Goal: Task Accomplishment & Management: Use online tool/utility

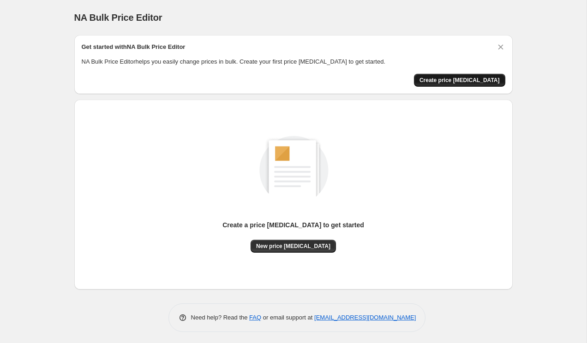
click at [463, 78] on span "Create price [MEDICAL_DATA]" at bounding box center [459, 80] width 80 height 7
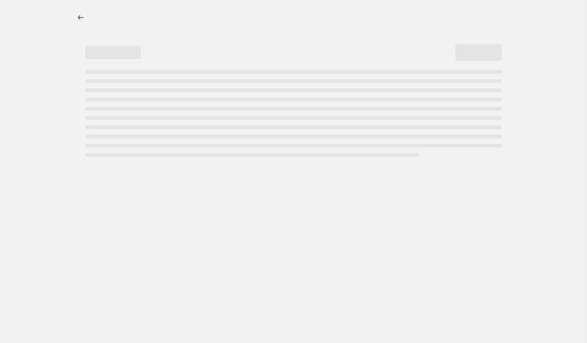
select select "percentage"
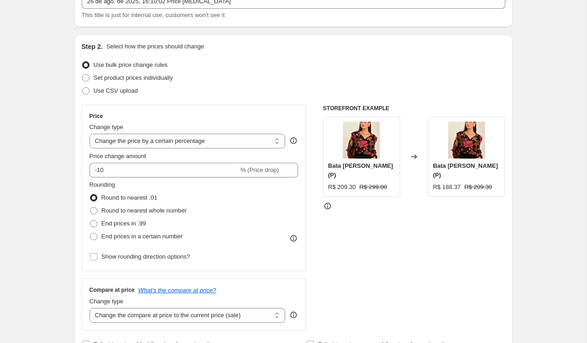
scroll to position [81, 0]
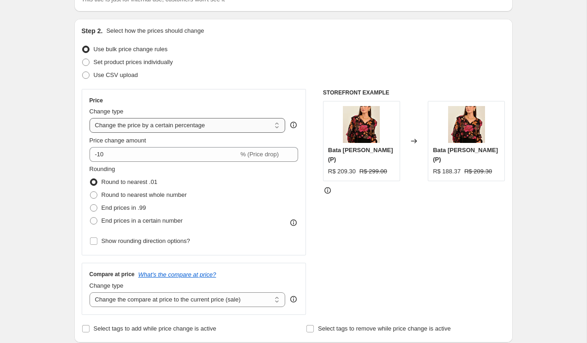
click at [151, 130] on select "Change the price to a certain amount Change the price by a certain amount Chang…" at bounding box center [187, 125] width 196 height 15
click at [89, 118] on select "Change the price to a certain amount Change the price by a certain amount Chang…" at bounding box center [187, 125] width 196 height 15
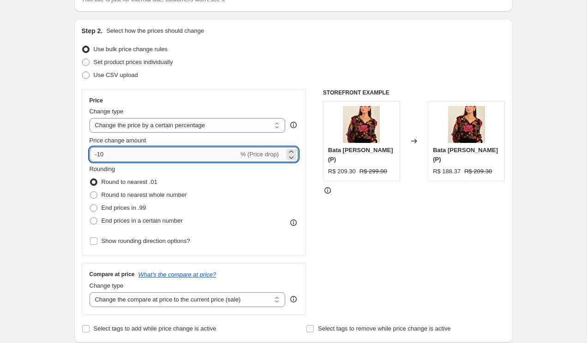
click at [141, 149] on input "-10" at bounding box center [163, 154] width 149 height 15
type input "-1"
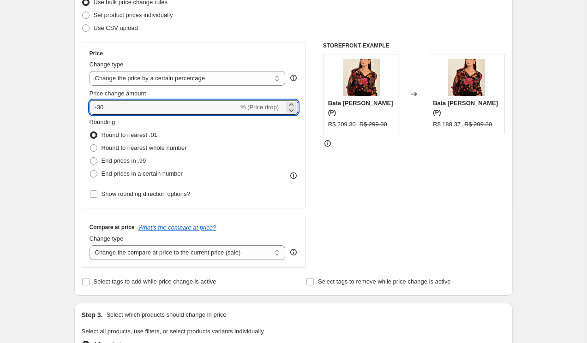
scroll to position [0, 0]
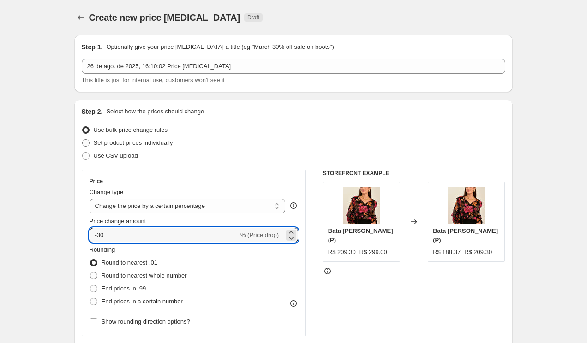
type input "-30"
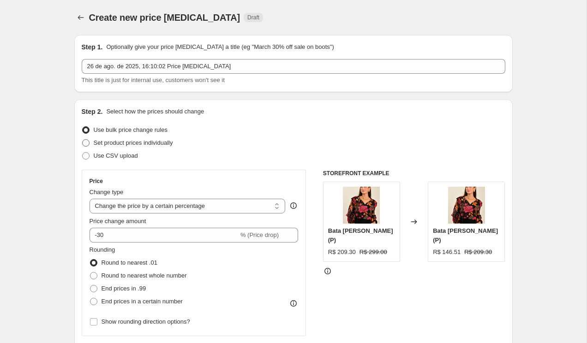
click at [87, 142] on span at bounding box center [85, 142] width 7 height 7
click at [83, 140] on input "Set product prices individually" at bounding box center [82, 139] width 0 height 0
radio input "true"
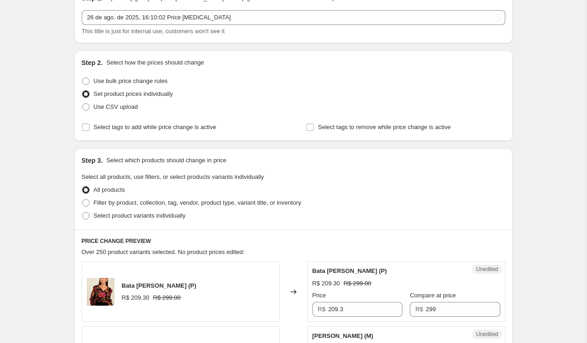
scroll to position [55, 0]
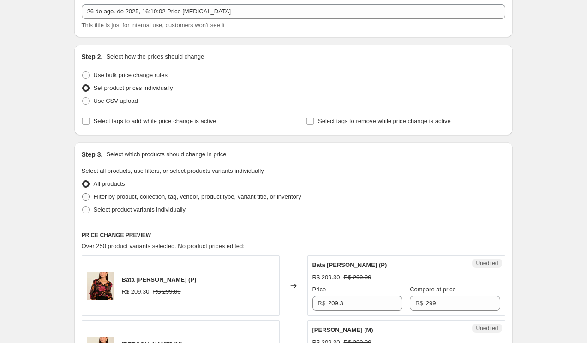
click at [86, 196] on span at bounding box center [85, 196] width 7 height 7
click at [83, 194] on input "Filter by product, collection, tag, vendor, product type, variant title, or inv…" at bounding box center [82, 193] width 0 height 0
radio input "true"
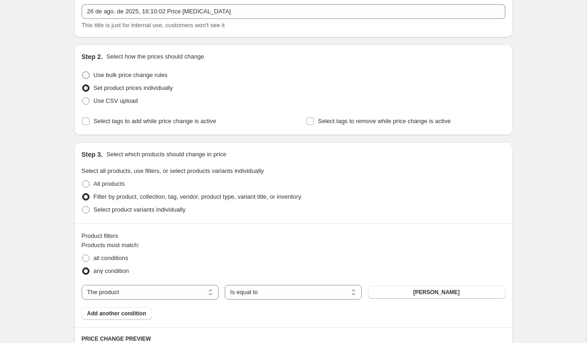
click at [84, 76] on span at bounding box center [85, 74] width 7 height 7
click at [83, 72] on input "Use bulk price change rules" at bounding box center [82, 71] width 0 height 0
radio input "true"
select select "percentage"
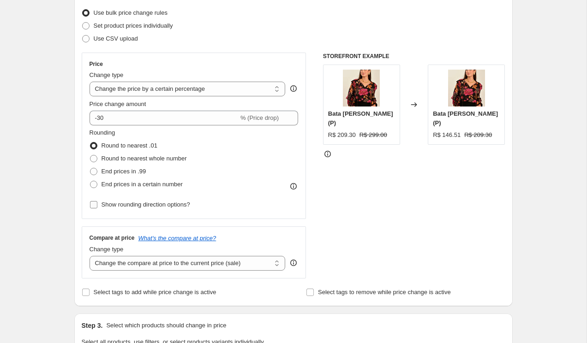
scroll to position [125, 0]
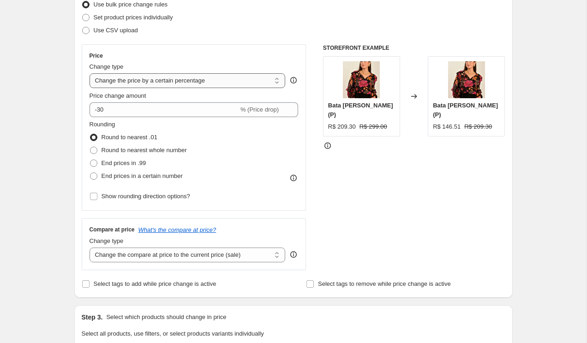
click at [223, 83] on select "Change the price to a certain amount Change the price by a certain amount Chang…" at bounding box center [187, 80] width 196 height 15
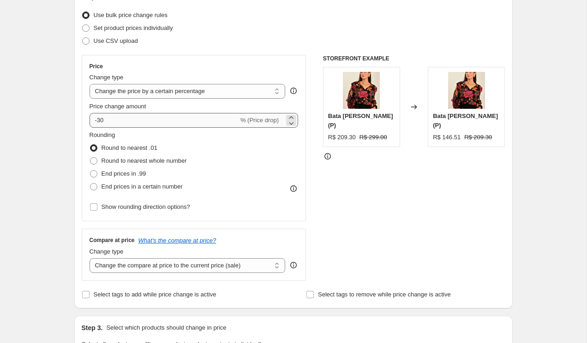
scroll to position [116, 0]
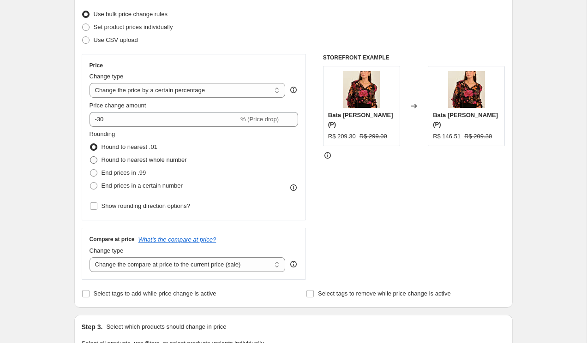
click at [95, 161] on span at bounding box center [93, 159] width 7 height 7
click at [90, 157] on input "Round to nearest whole number" at bounding box center [90, 156] width 0 height 0
radio input "true"
click at [96, 148] on span at bounding box center [93, 146] width 7 height 7
click at [90, 144] on input "Round to nearest .01" at bounding box center [90, 143] width 0 height 0
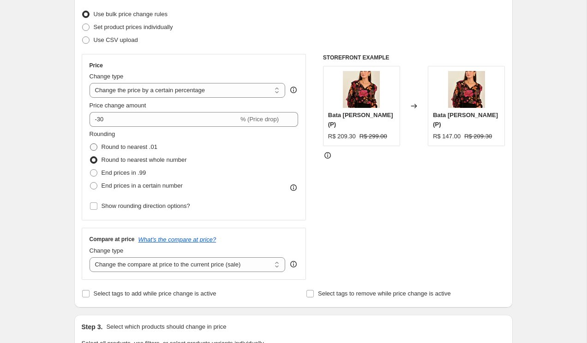
radio input "true"
click at [92, 158] on span at bounding box center [93, 159] width 7 height 7
click at [90, 157] on input "Round to nearest whole number" at bounding box center [90, 156] width 0 height 0
radio input "true"
click at [93, 148] on span at bounding box center [93, 146] width 7 height 7
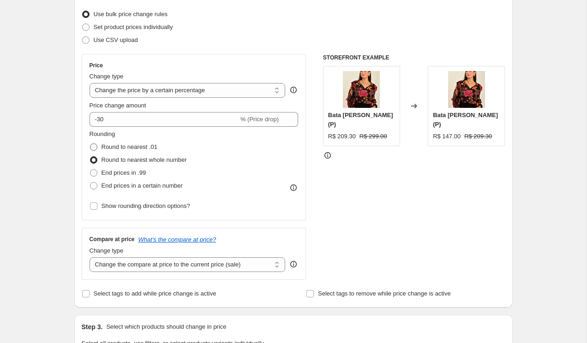
click at [90, 144] on input "Round to nearest .01" at bounding box center [90, 143] width 0 height 0
radio input "true"
click at [94, 161] on span at bounding box center [93, 159] width 7 height 7
click at [90, 157] on input "Round to nearest whole number" at bounding box center [90, 156] width 0 height 0
radio input "true"
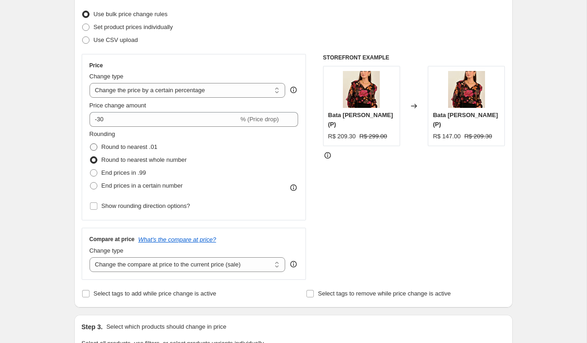
click at [95, 147] on span at bounding box center [93, 146] width 7 height 7
click at [90, 144] on input "Round to nearest .01" at bounding box center [90, 143] width 0 height 0
radio input "true"
click at [94, 156] on span at bounding box center [93, 159] width 7 height 7
click at [90, 156] on input "Round to nearest whole number" at bounding box center [90, 156] width 0 height 0
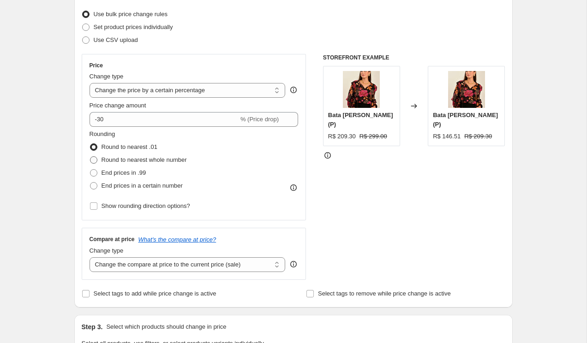
radio input "true"
click at [94, 171] on span at bounding box center [93, 172] width 7 height 7
click at [90, 170] on input "End prices in .99" at bounding box center [90, 169] width 0 height 0
radio input "true"
click at [93, 159] on span at bounding box center [93, 159] width 7 height 7
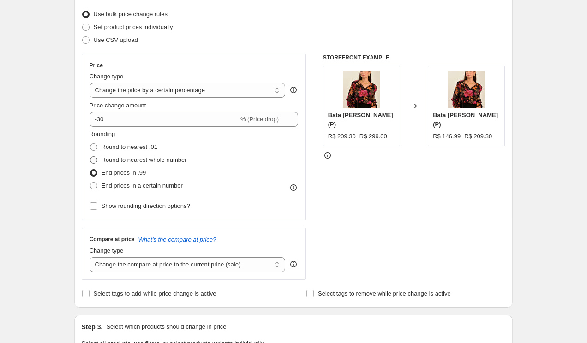
click at [90, 157] on input "Round to nearest whole number" at bounding box center [90, 156] width 0 height 0
radio input "true"
click at [95, 184] on span at bounding box center [93, 185] width 7 height 7
click at [90, 183] on input "End prices in a certain number" at bounding box center [90, 182] width 0 height 0
radio input "true"
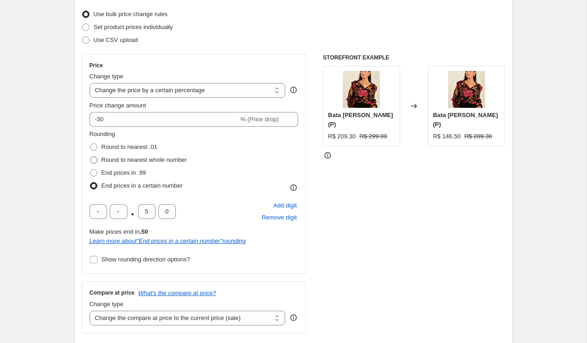
click at [95, 160] on span at bounding box center [93, 159] width 7 height 7
click at [90, 157] on input "Round to nearest whole number" at bounding box center [90, 156] width 0 height 0
radio input "true"
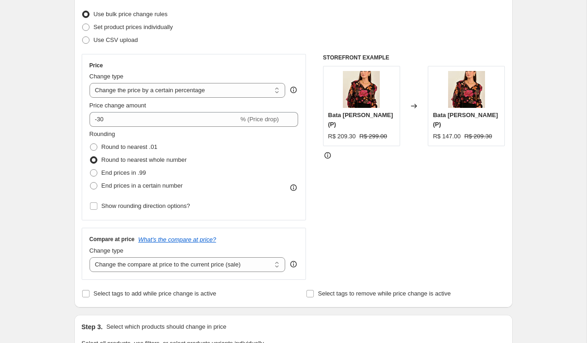
click at [94, 165] on label "Round to nearest whole number" at bounding box center [137, 160] width 97 height 13
click at [90, 157] on input "Round to nearest whole number" at bounding box center [90, 156] width 0 height 0
click at [92, 170] on span at bounding box center [93, 172] width 7 height 7
click at [90, 170] on input "End prices in .99" at bounding box center [90, 169] width 0 height 0
radio input "true"
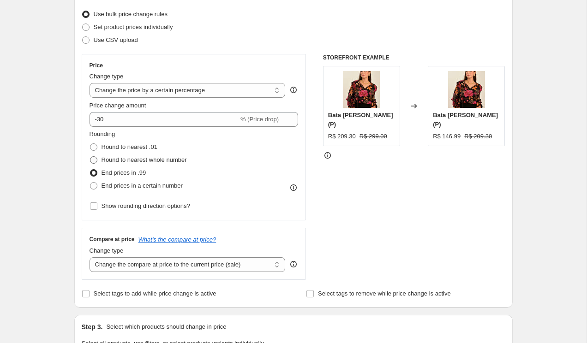
click at [93, 160] on span at bounding box center [93, 159] width 7 height 7
click at [90, 157] on input "Round to nearest whole number" at bounding box center [90, 156] width 0 height 0
radio input "true"
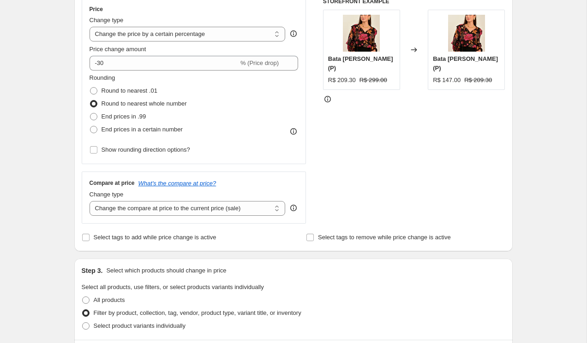
scroll to position [187, 0]
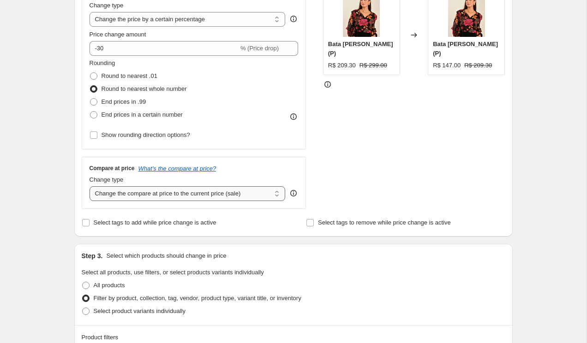
click at [242, 196] on select "Change the compare at price to the current price (sale) Change the compare at p…" at bounding box center [187, 193] width 196 height 15
select select "percentage"
click at [89, 186] on select "Change the compare at price to the current price (sale) Change the compare at p…" at bounding box center [187, 193] width 196 height 15
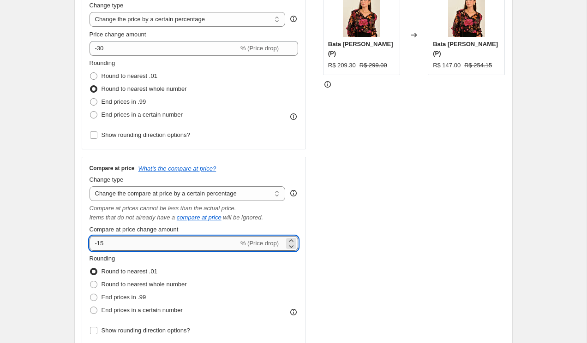
click at [191, 245] on input "-15" at bounding box center [163, 243] width 149 height 15
type input "-1"
type input "-30"
click at [338, 197] on div "STOREFRONT EXAMPLE Bata Flores (P) R$ 209.30 R$ 299.00 Changed to Bata Flores (…" at bounding box center [414, 164] width 182 height 362
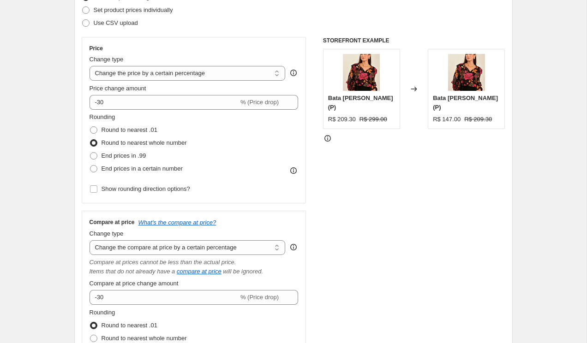
scroll to position [134, 0]
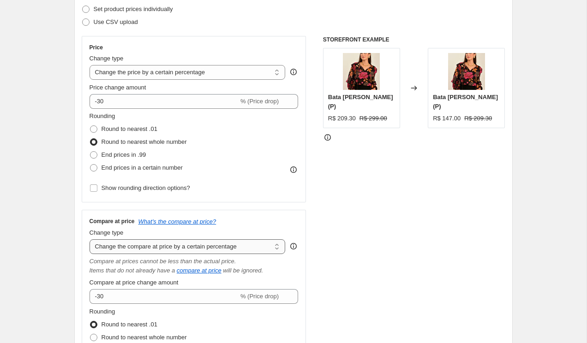
click at [242, 252] on select "Change the compare at price to the current price (sale) Change the compare at p…" at bounding box center [187, 246] width 196 height 15
select select "ep"
click at [89, 239] on select "Change the compare at price to the current price (sale) Change the compare at p…" at bounding box center [187, 246] width 196 height 15
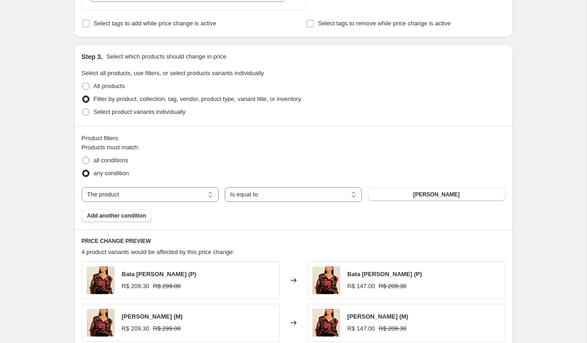
scroll to position [395, 0]
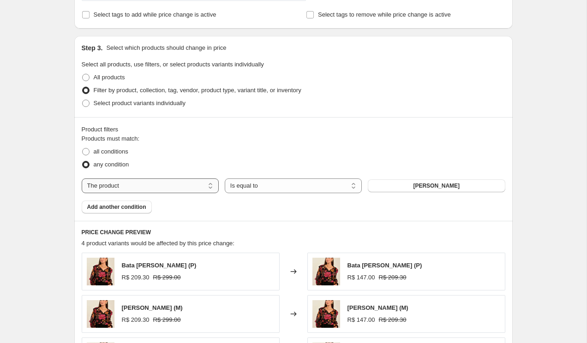
click at [170, 188] on select "The product The product's collection The product's tag The product's vendor The…" at bounding box center [150, 185] width 137 height 15
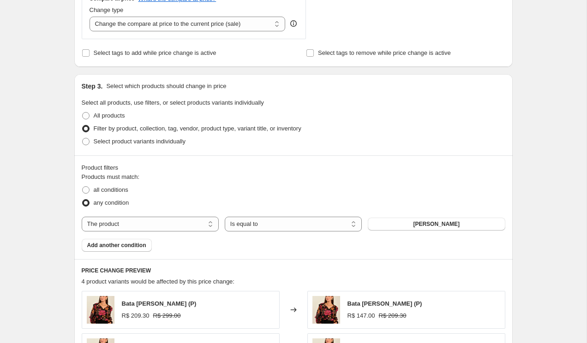
scroll to position [384, 0]
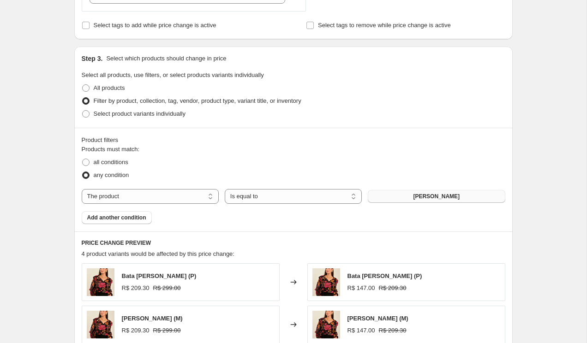
click at [404, 199] on button "Bata Flores" at bounding box center [435, 196] width 137 height 13
click at [399, 197] on button "Bata Flores" at bounding box center [435, 196] width 137 height 13
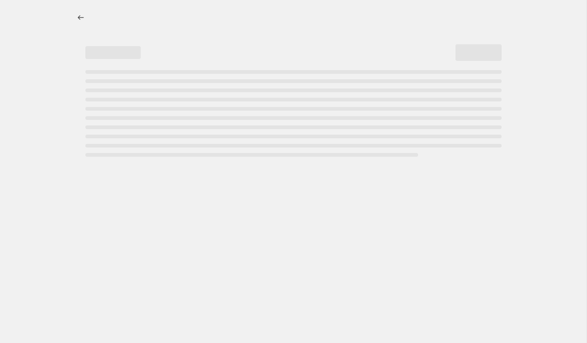
select select "percentage"
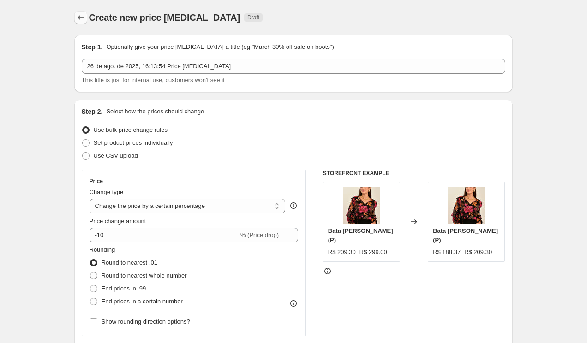
click at [81, 20] on icon "Price change jobs" at bounding box center [80, 17] width 9 height 9
